Goal: Use online tool/utility

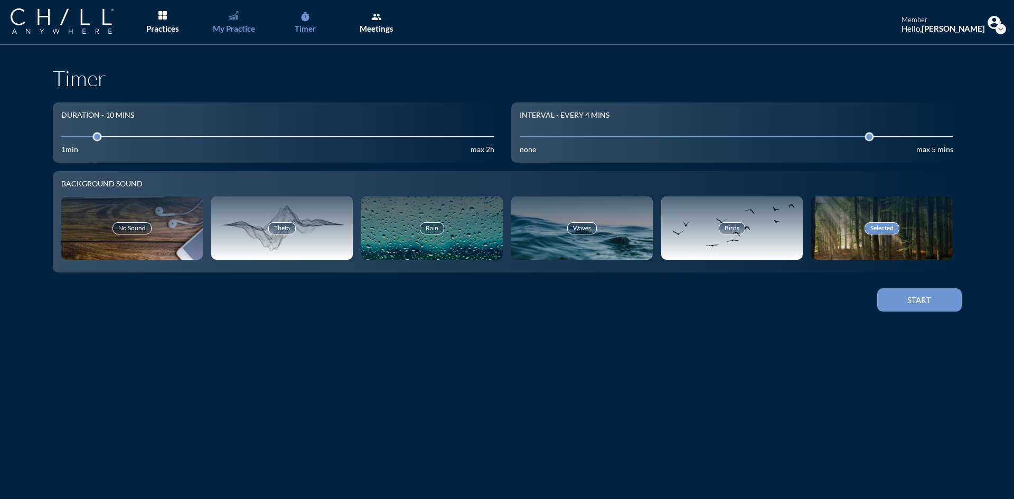
click at [237, 27] on div "My Practice" at bounding box center [234, 29] width 42 height 10
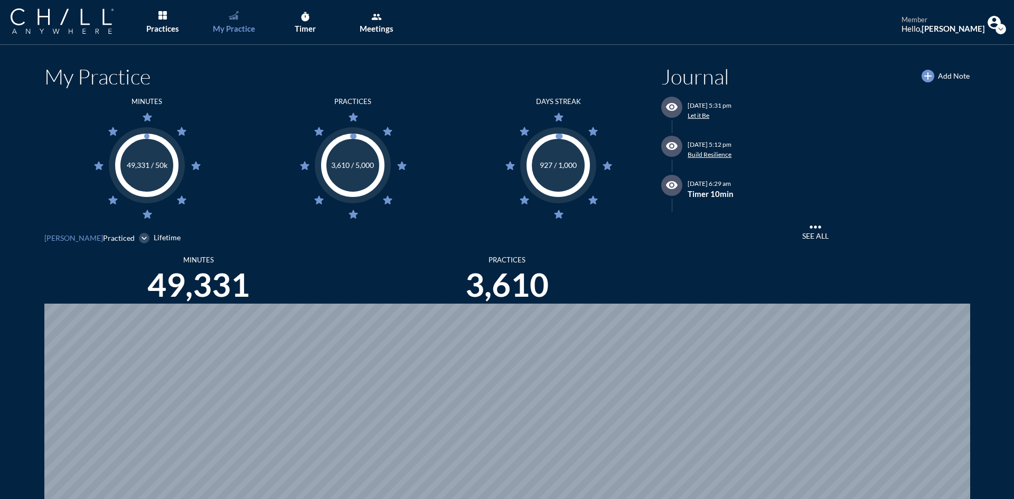
scroll to position [499, 1006]
click at [306, 32] on div "Timer" at bounding box center [305, 29] width 21 height 10
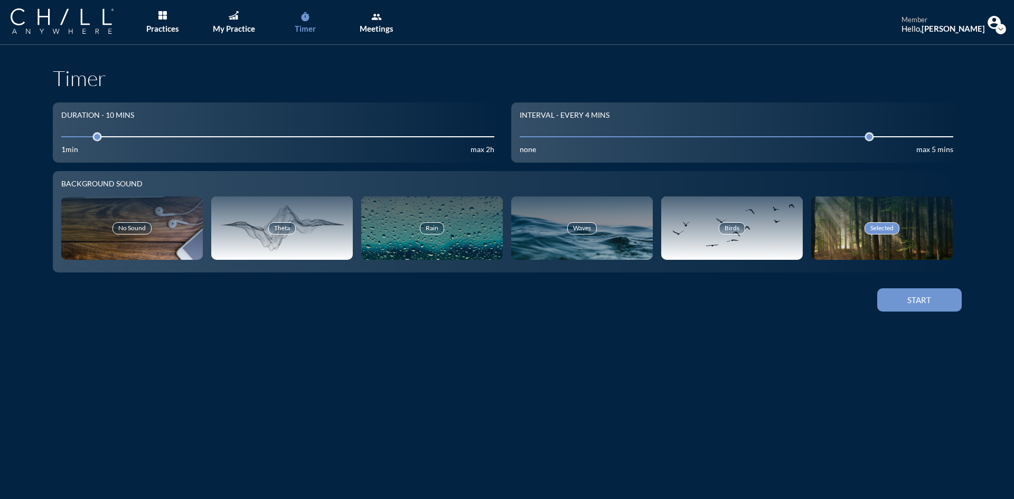
click at [921, 297] on div "Start" at bounding box center [919, 300] width 48 height 10
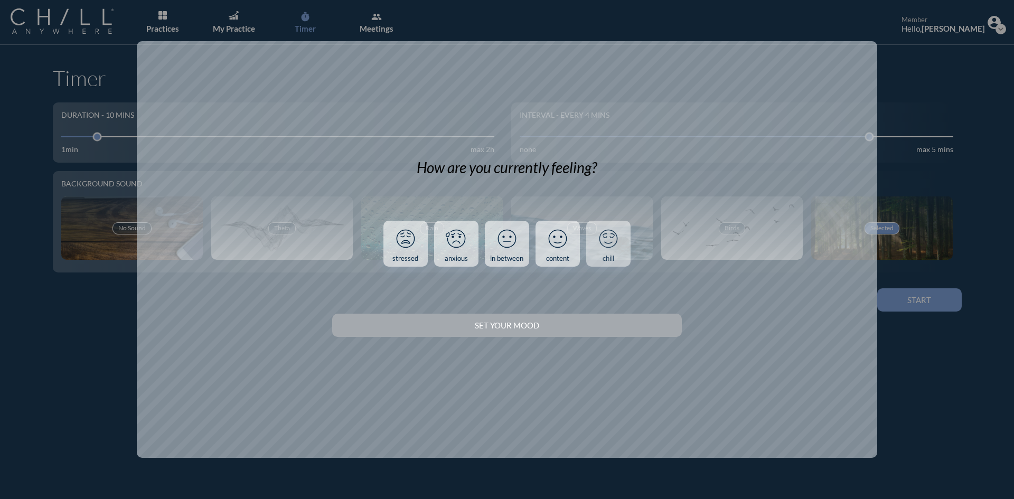
click at [599, 256] on link "chill" at bounding box center [608, 244] width 44 height 46
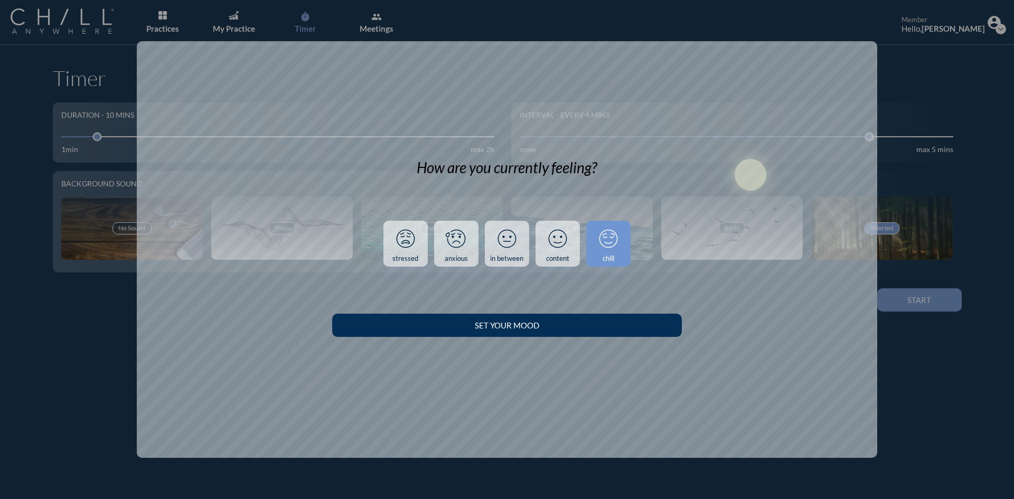
click at [621, 330] on button "Set your Mood" at bounding box center [506, 325] width 349 height 23
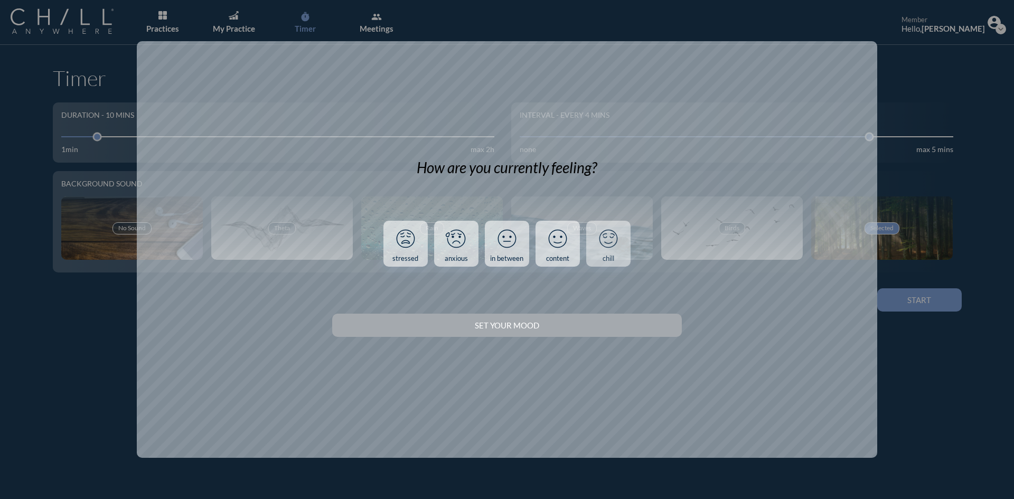
click at [616, 243] on icon at bounding box center [607, 238] width 27 height 27
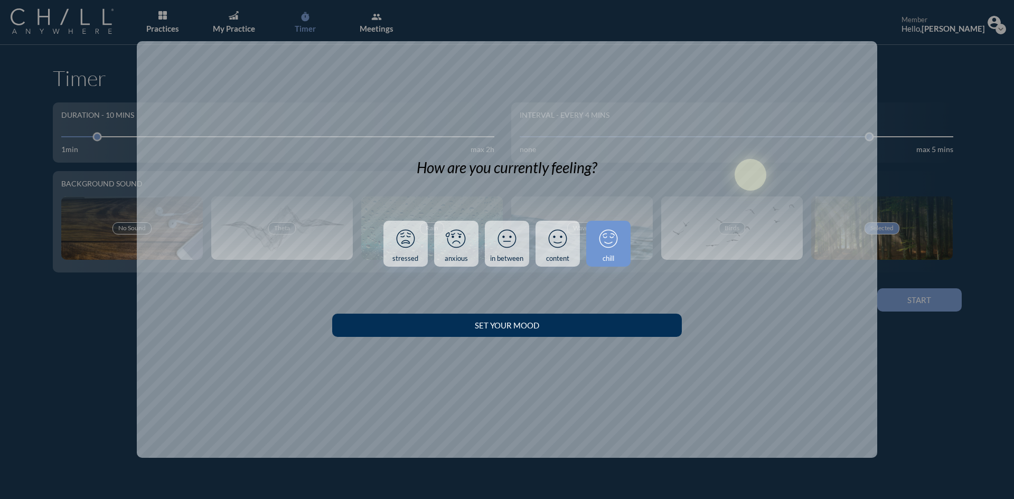
click at [590, 326] on div "Set your Mood" at bounding box center [507, 325] width 312 height 10
